Goal: Task Accomplishment & Management: Manage account settings

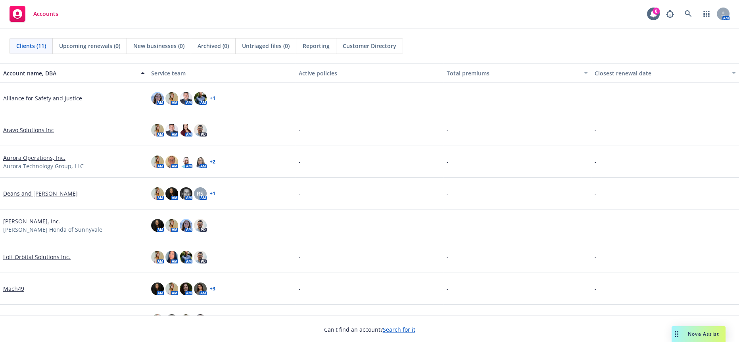
scroll to position [114, 0]
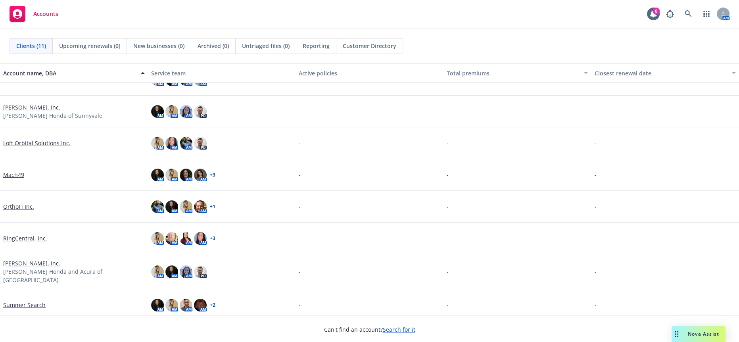
click at [24, 234] on link "RingCentral, Inc." at bounding box center [25, 238] width 44 height 8
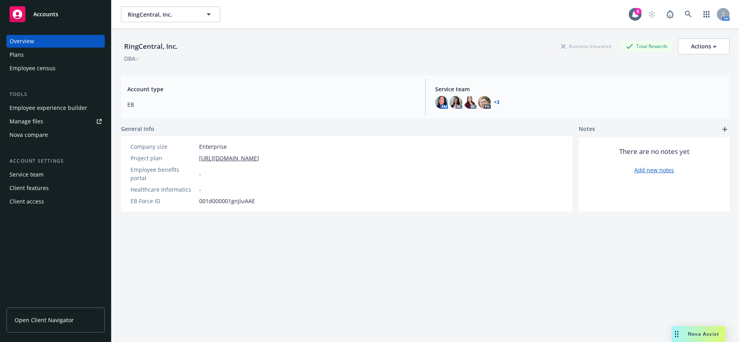
drag, startPoint x: 281, startPoint y: 248, endPoint x: 298, endPoint y: 280, distance: 36.9
click at [281, 248] on div "RingCentral, Inc. Business Insurance Total Rewards Actions DBA: - Account type …" at bounding box center [425, 195] width 609 height 332
click at [53, 102] on div "Employee experience builder" at bounding box center [49, 108] width 78 height 13
click at [38, 102] on div "Employee experience builder" at bounding box center [49, 108] width 78 height 13
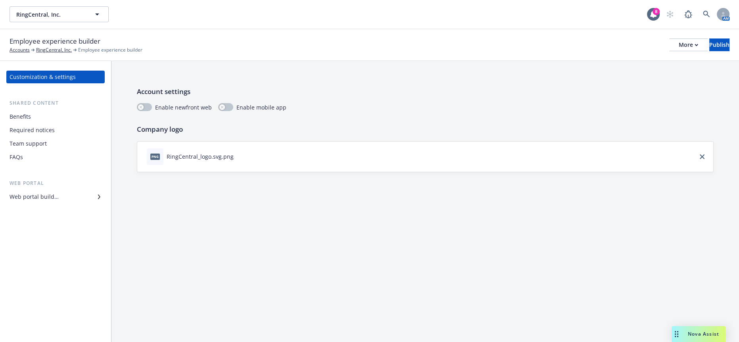
click at [38, 151] on div "FAQs" at bounding box center [56, 157] width 92 height 13
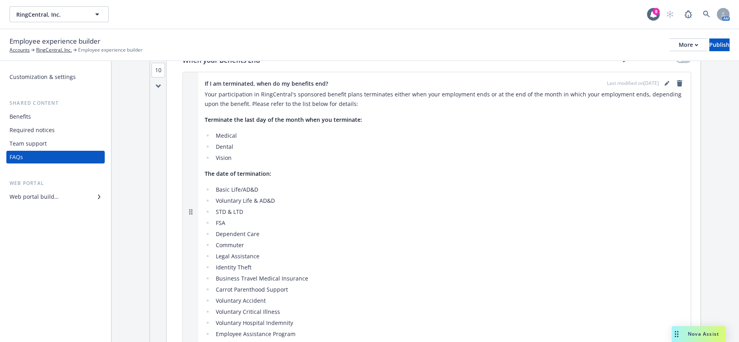
scroll to position [4213, 0]
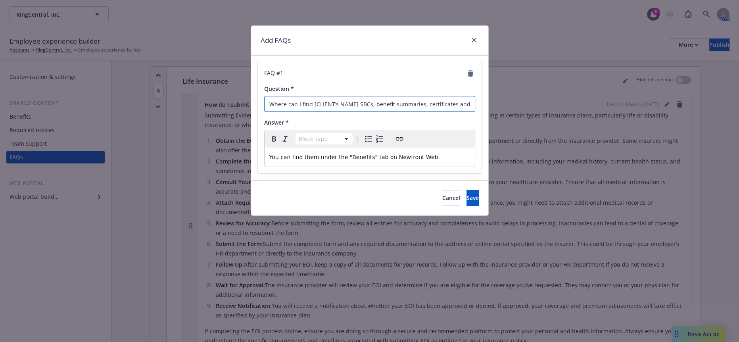
click at [354, 102] on input "Where can I find [CLIENT’s NAME] SBCs, benefit summaries, certificates and plan…" at bounding box center [369, 104] width 211 height 16
drag, startPoint x: 356, startPoint y: 103, endPoint x: 312, endPoint y: 99, distance: 43.8
click at [312, 99] on input "Where can I find [CLIENT’s NAME] SBCs, benefit summaries, certificates and plan…" at bounding box center [369, 104] width 211 height 16
drag, startPoint x: 412, startPoint y: 180, endPoint x: 395, endPoint y: 185, distance: 17.9
click at [442, 190] on button "Cancel" at bounding box center [451, 198] width 18 height 16
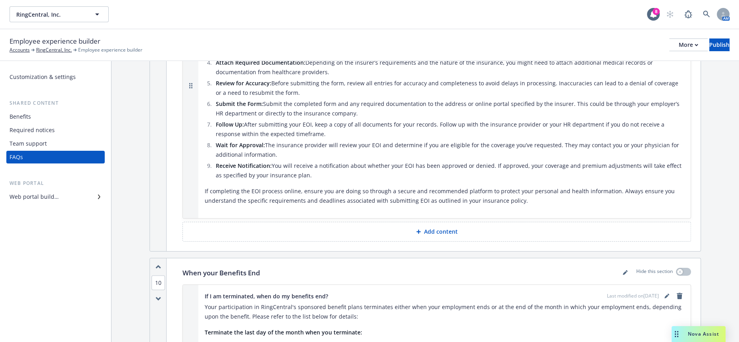
scroll to position [4345, 0]
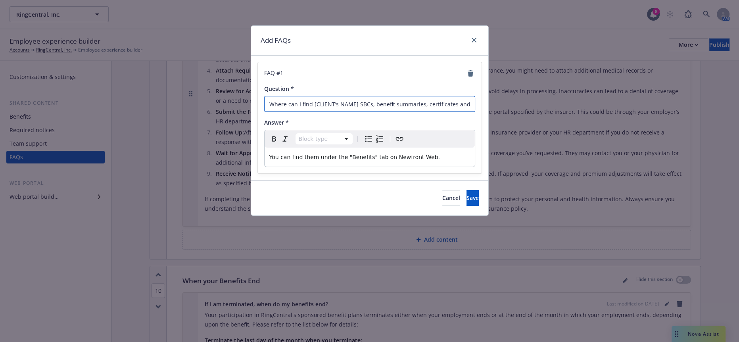
drag, startPoint x: 356, startPoint y: 98, endPoint x: 311, endPoint y: 100, distance: 44.5
click at [311, 100] on input "Where can I find [CLIENT’s NAME] SBCs, benefit summaries, certificates and plan…" at bounding box center [369, 104] width 211 height 16
click at [315, 99] on input "Where can I find RSBCs, benefit summaries, certificates and plan flyers?" at bounding box center [369, 104] width 211 height 16
click at [442, 194] on span "Cancel" at bounding box center [451, 198] width 18 height 8
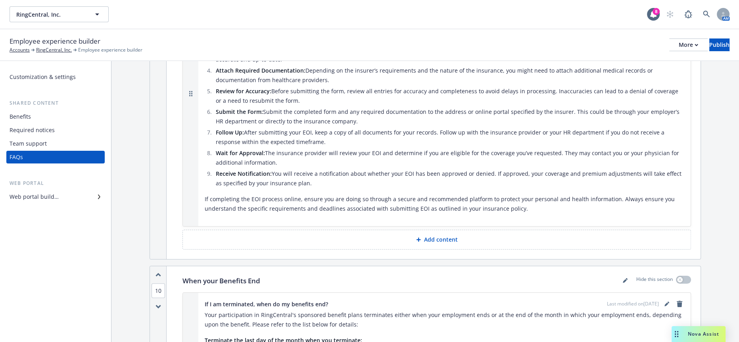
click at [716, 39] on div "Publish" at bounding box center [719, 45] width 20 height 12
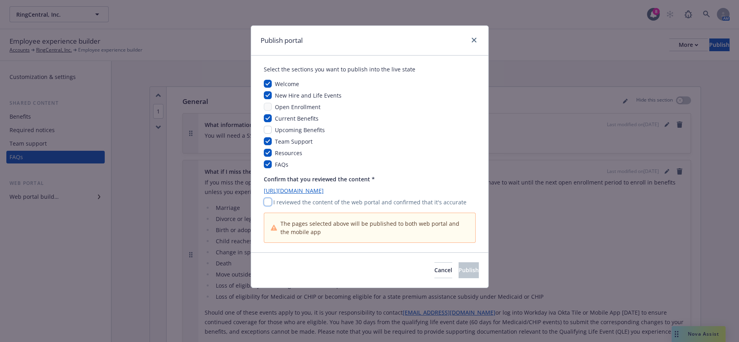
click at [266, 198] on input "checkbox" at bounding box center [268, 202] width 8 height 8
checkbox input "true"
click at [459, 266] on span "Publish" at bounding box center [469, 270] width 20 height 8
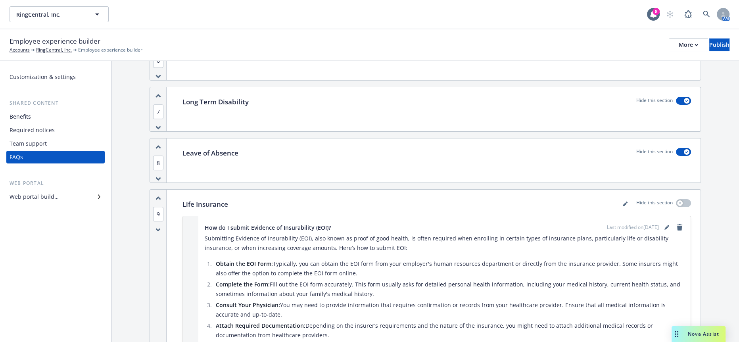
scroll to position [4077, 0]
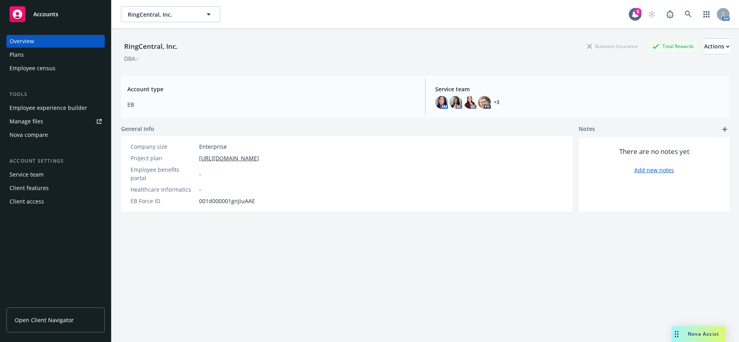
click at [162, 20] on div "RingCentral, Inc. RingCentral, Inc. 8 AM" at bounding box center [425, 14] width 628 height 29
click at [165, 12] on span "RingCentral, Inc." at bounding box center [162, 14] width 69 height 8
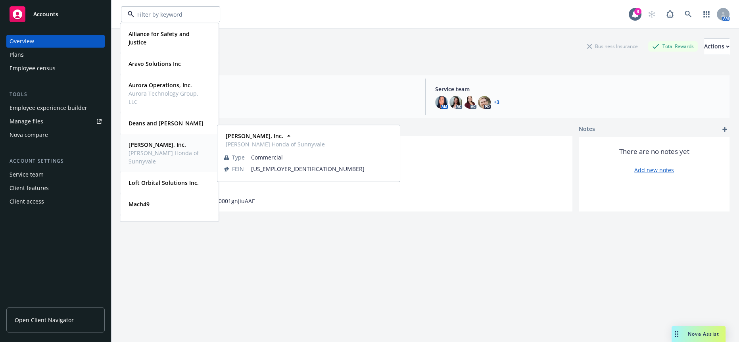
click at [164, 156] on span "[PERSON_NAME] Honda of Sunnyvale" at bounding box center [169, 157] width 80 height 17
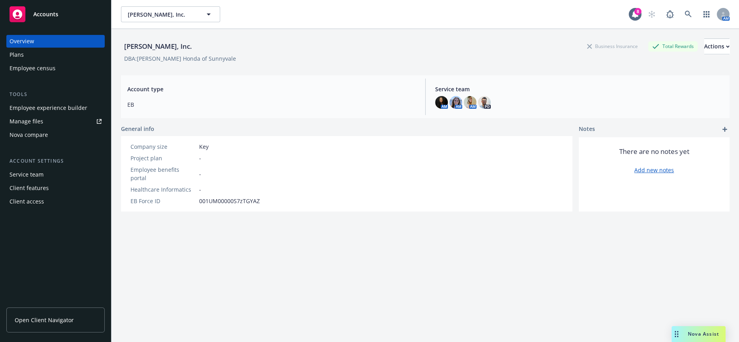
click at [284, 112] on div "Account type EB Service team AM AM AM PD" at bounding box center [425, 96] width 609 height 43
click at [253, 165] on div "Employee benefits portal -" at bounding box center [195, 173] width 136 height 17
click at [704, 44] on button "Actions" at bounding box center [716, 46] width 25 height 16
click at [707, 62] on link "Edit account summary" at bounding box center [687, 62] width 85 height 16
select select "US"
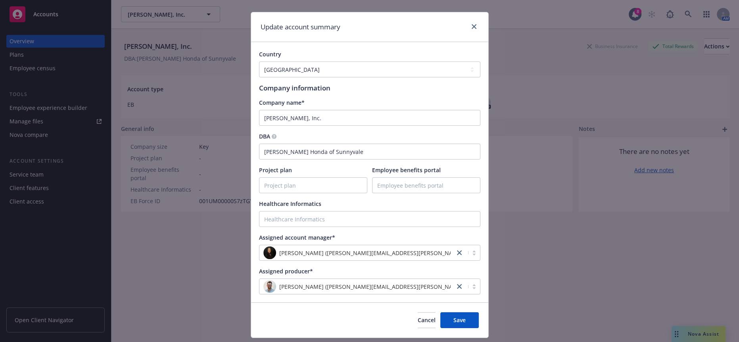
scroll to position [18, 0]
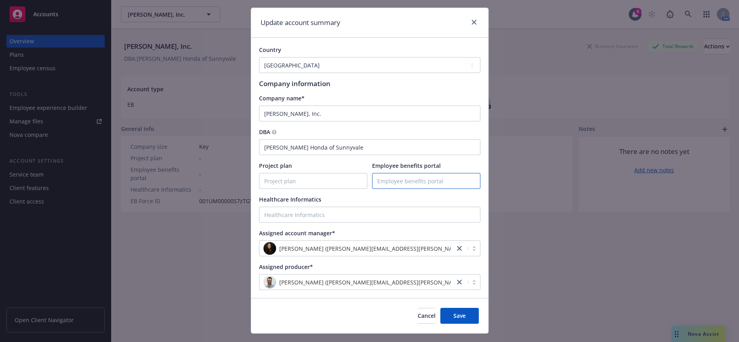
click at [410, 175] on input "Employee benefits portal" at bounding box center [427, 180] width 108 height 15
paste input "[URL][DOMAIN_NAME]"
type input "[URL][DOMAIN_NAME]"
click at [463, 308] on button "Save" at bounding box center [459, 316] width 38 height 16
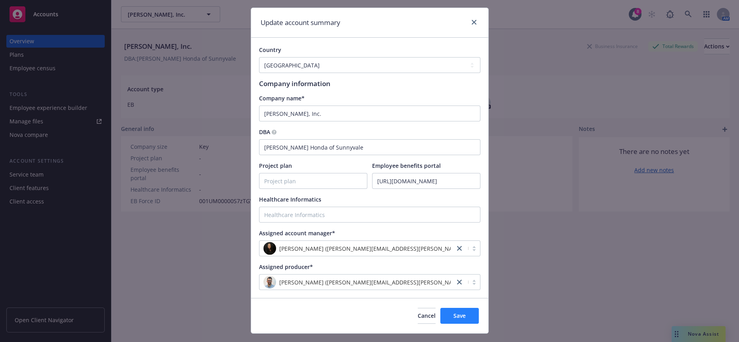
scroll to position [0, 0]
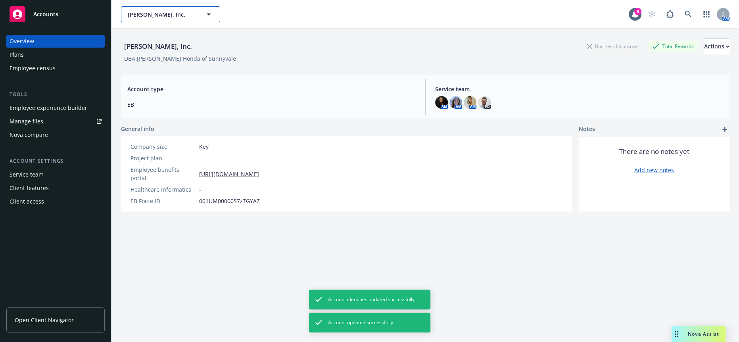
click at [168, 11] on span "[PERSON_NAME], Inc." at bounding box center [162, 14] width 69 height 8
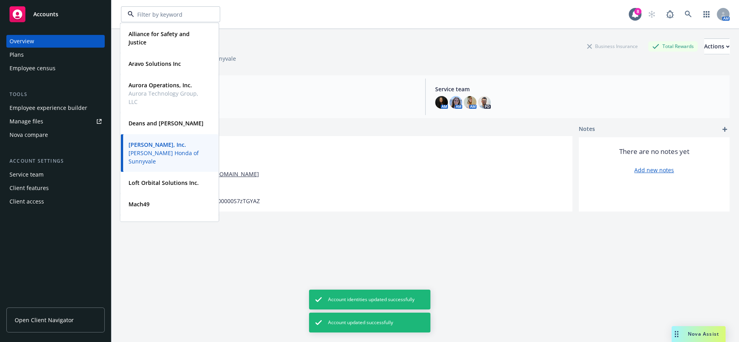
scroll to position [88, 0]
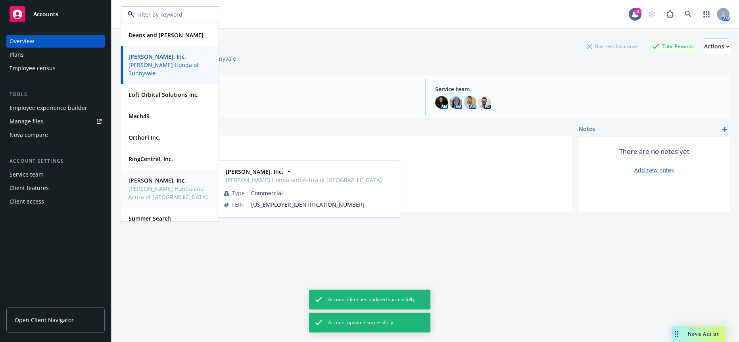
click at [163, 190] on span "[PERSON_NAME] Honda and Acura of [GEOGRAPHIC_DATA]" at bounding box center [169, 192] width 80 height 17
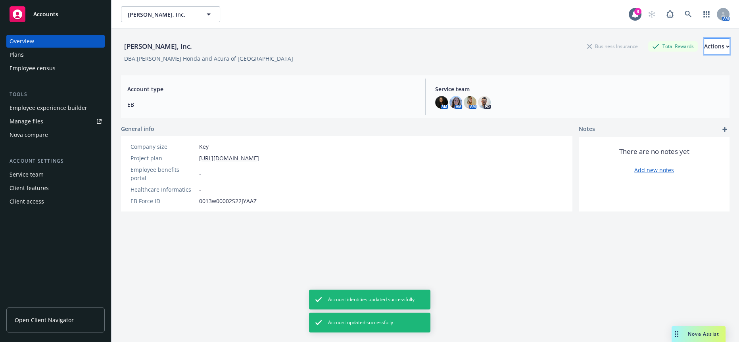
click at [704, 43] on div "Actions" at bounding box center [716, 46] width 25 height 15
click at [684, 65] on link "Edit account summary" at bounding box center [687, 62] width 85 height 16
select select "US"
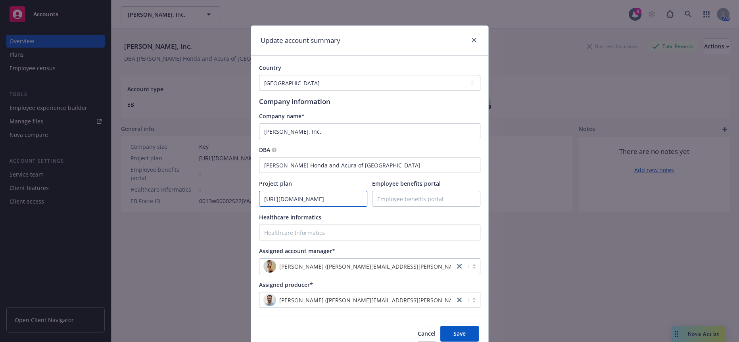
click at [301, 193] on input "[URL][DOMAIN_NAME]" at bounding box center [313, 198] width 108 height 15
click at [388, 191] on input "Employee benefits portal" at bounding box center [427, 198] width 108 height 15
paste input "[URL][DOMAIN_NAME]"
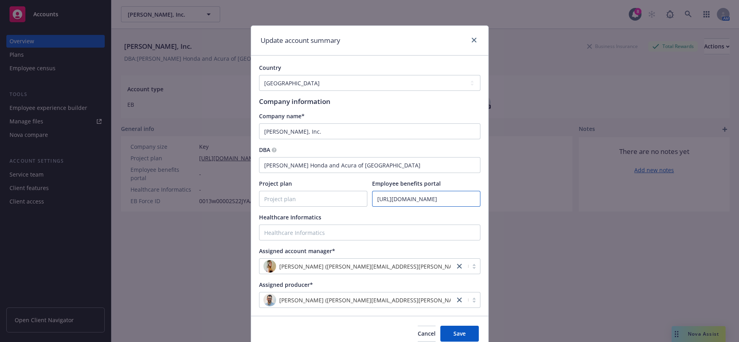
scroll to position [0, 129]
type input "[URL][DOMAIN_NAME]"
click at [471, 326] on button "Save" at bounding box center [459, 334] width 38 height 16
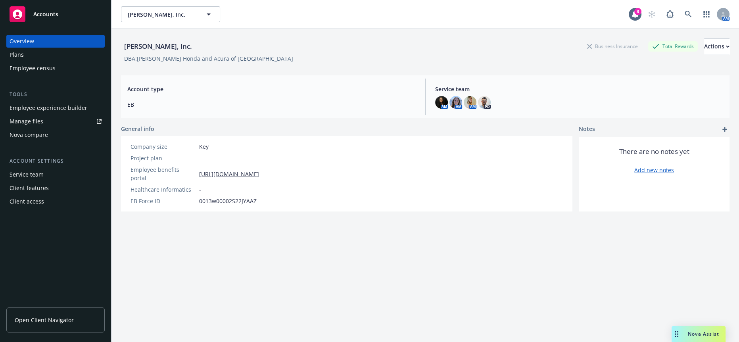
click at [504, 234] on div "[PERSON_NAME], Inc. Business Insurance Total Rewards Actions DBA: [PERSON_NAME]…" at bounding box center [425, 195] width 609 height 332
